Goal: Navigation & Orientation: Understand site structure

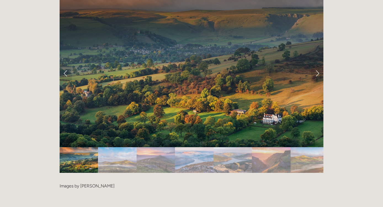
scroll to position [1130, 0]
click at [115, 147] on img "Slide 2" at bounding box center [117, 160] width 38 height 26
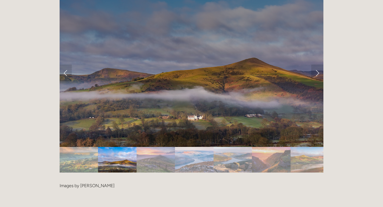
click at [155, 147] on img "Slide 3" at bounding box center [156, 160] width 38 height 26
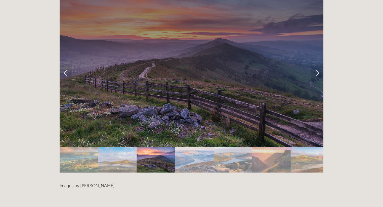
click at [193, 147] on img "Slide 4" at bounding box center [194, 160] width 39 height 26
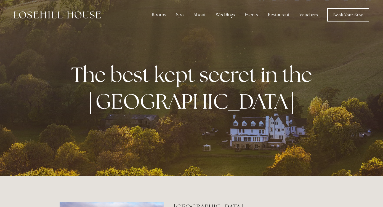
scroll to position [0, 0]
click at [346, 15] on link "Book Your Stay" at bounding box center [348, 14] width 42 height 13
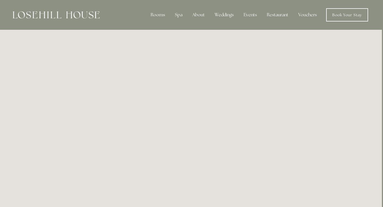
scroll to position [0, 1]
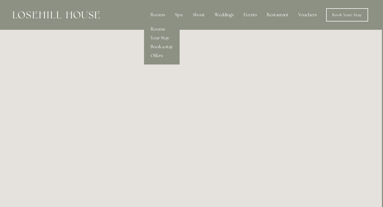
click at [158, 28] on link "Rooms" at bounding box center [162, 29] width 36 height 9
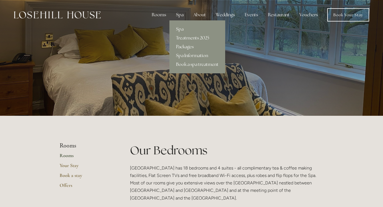
click at [182, 16] on div "Spa" at bounding box center [180, 14] width 16 height 11
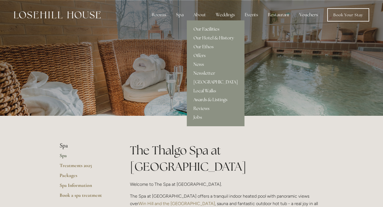
click at [203, 29] on link "Our Facilities" at bounding box center [216, 29] width 58 height 9
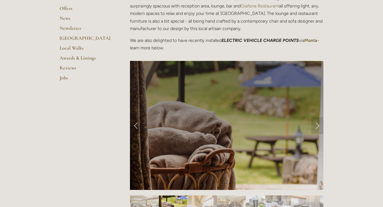
scroll to position [178, 0]
click at [317, 124] on link "Next Slide" at bounding box center [317, 125] width 12 height 17
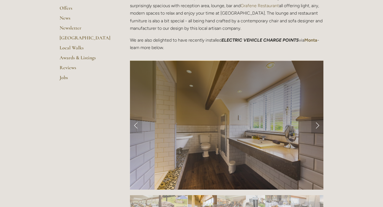
click at [317, 124] on link "Next Slide" at bounding box center [317, 125] width 12 height 17
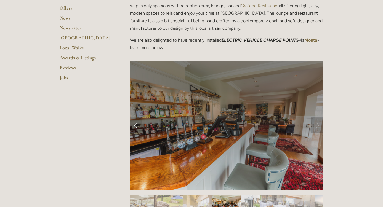
click at [317, 124] on link "Next Slide" at bounding box center [317, 125] width 12 height 17
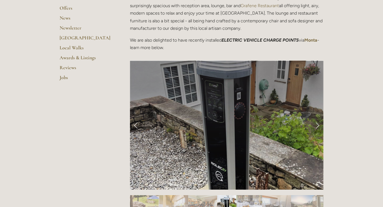
click at [317, 124] on link "Next Slide" at bounding box center [317, 125] width 12 height 17
click at [319, 124] on link "Next Slide" at bounding box center [317, 125] width 12 height 17
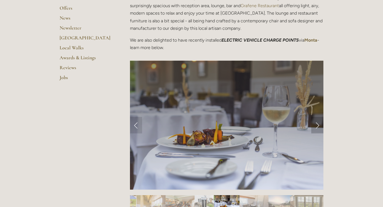
click at [319, 124] on link "Next Slide" at bounding box center [317, 125] width 12 height 17
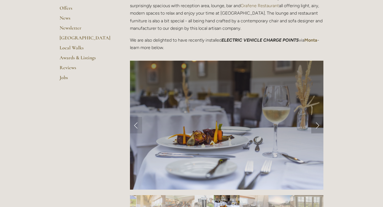
click at [319, 124] on link "Next Slide" at bounding box center [317, 125] width 12 height 17
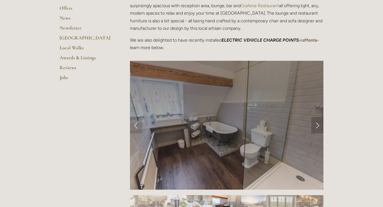
click at [319, 124] on link "Next Slide" at bounding box center [317, 125] width 12 height 17
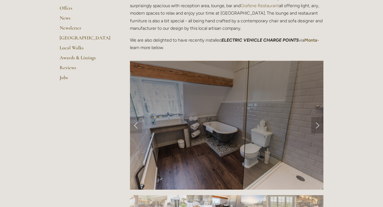
click at [319, 124] on link "Next Slide" at bounding box center [317, 125] width 12 height 17
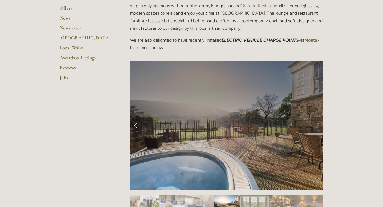
click at [319, 124] on link "Next Slide" at bounding box center [317, 125] width 12 height 17
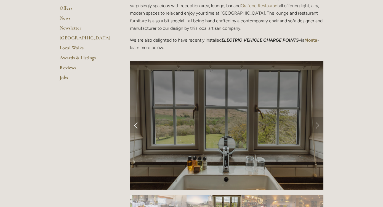
click at [319, 124] on link "Next Slide" at bounding box center [317, 125] width 12 height 17
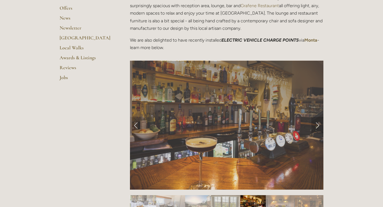
click at [319, 124] on link "Next Slide" at bounding box center [317, 125] width 12 height 17
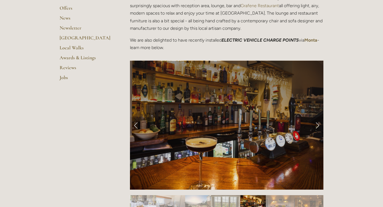
click at [319, 124] on link "Next Slide" at bounding box center [317, 125] width 12 height 17
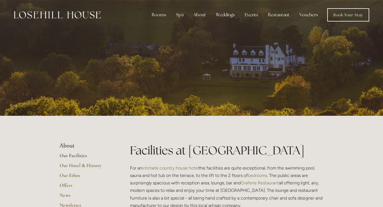
scroll to position [0, 0]
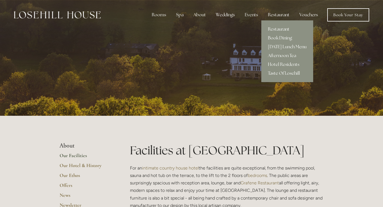
click at [277, 17] on div "Restaurant" at bounding box center [279, 14] width 30 height 11
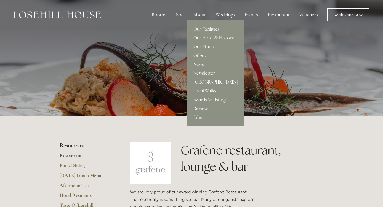
click at [201, 91] on link "Local Walks" at bounding box center [216, 91] width 58 height 9
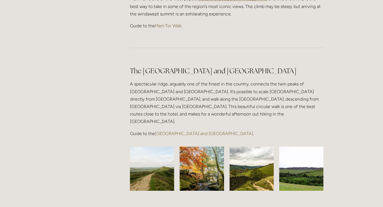
scroll to position [402, 0]
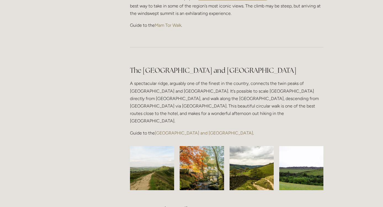
click at [164, 131] on link "[GEOGRAPHIC_DATA] and [GEOGRAPHIC_DATA]" at bounding box center [204, 133] width 98 height 5
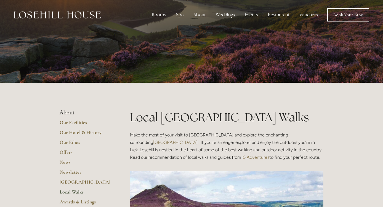
scroll to position [0, 0]
